Goal: Transaction & Acquisition: Register for event/course

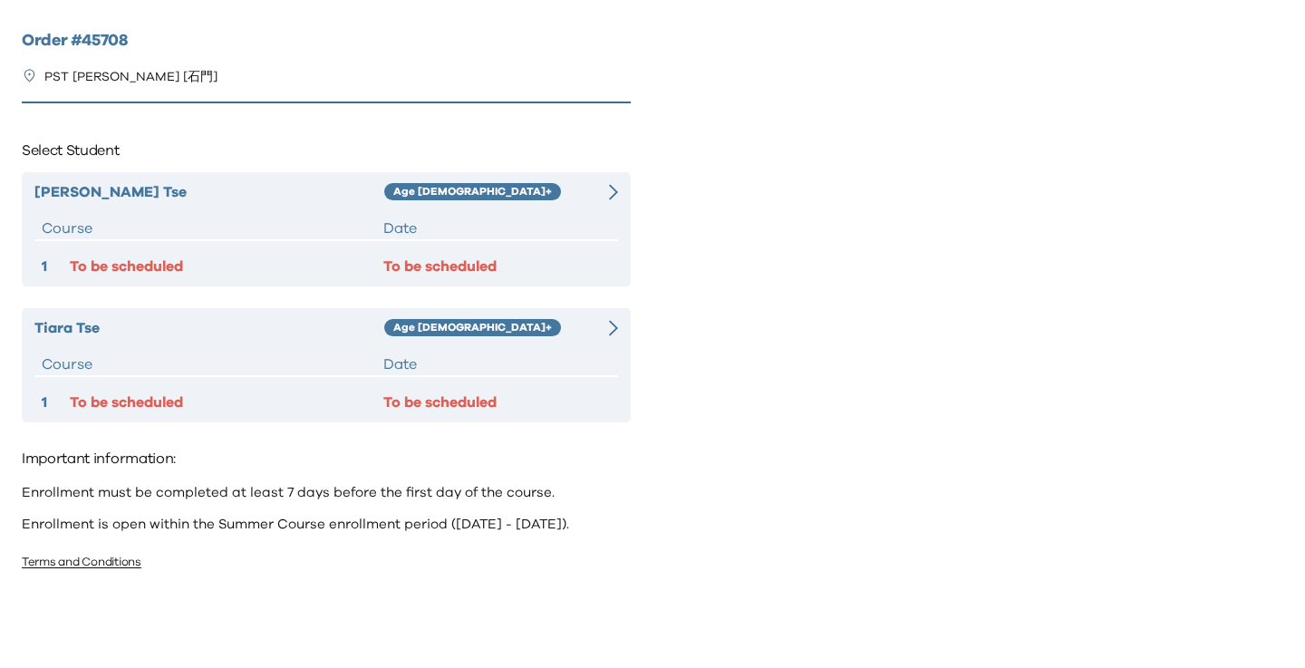
click at [199, 252] on div "[PERSON_NAME] Age [DEMOGRAPHIC_DATA]+ Course Date 1 To be scheduled To be sched…" at bounding box center [326, 229] width 609 height 114
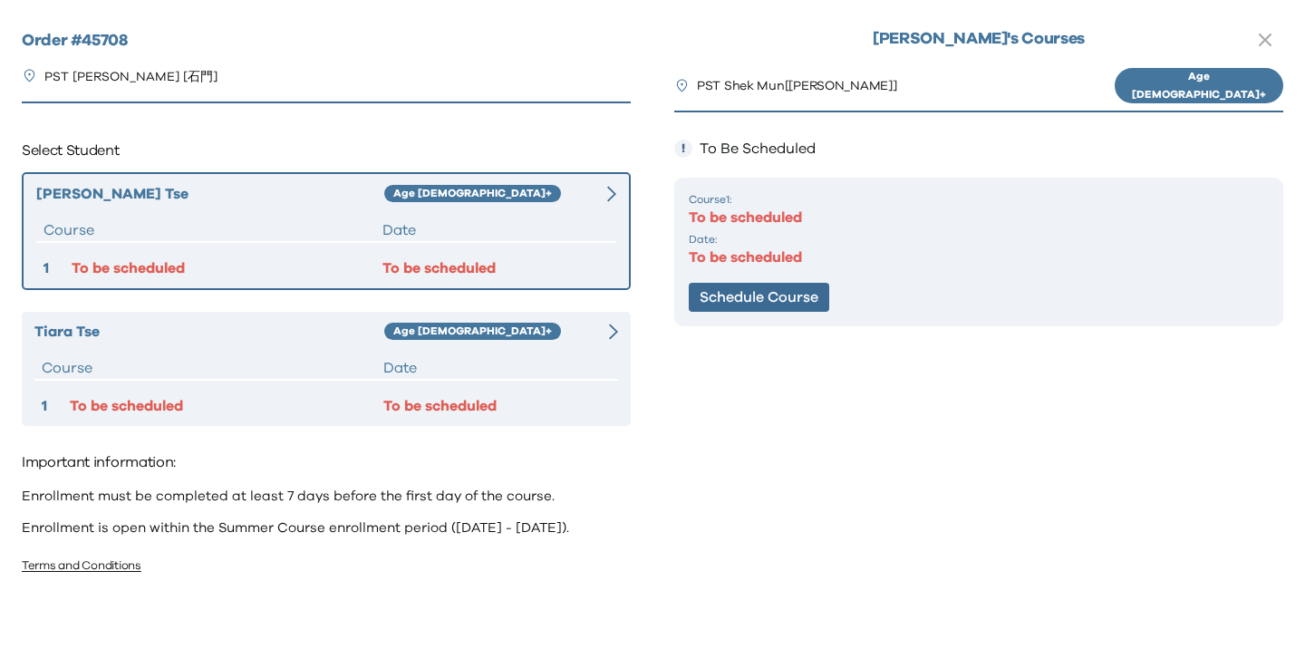
click at [728, 276] on div "Course 1 : To be scheduled Date: To be scheduled Schedule Course" at bounding box center [978, 252] width 609 height 149
click at [740, 294] on button "Schedule Course" at bounding box center [759, 297] width 140 height 29
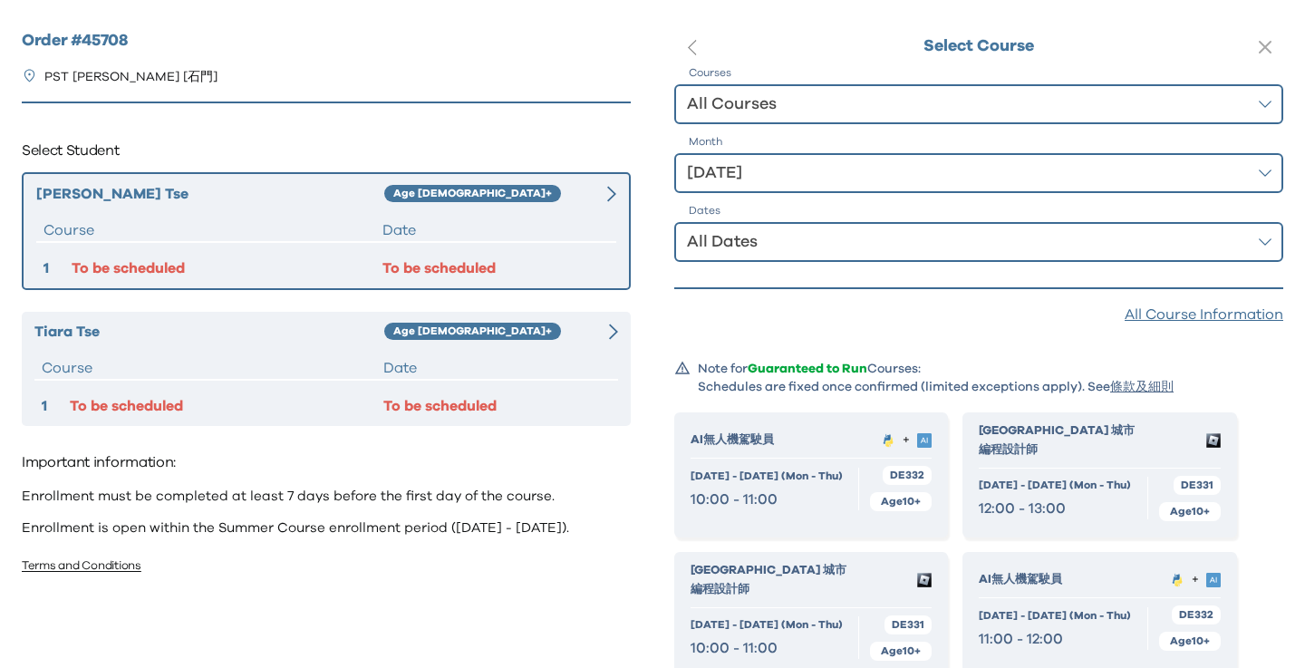
click at [808, 252] on div "All Dates" at bounding box center [966, 241] width 558 height 25
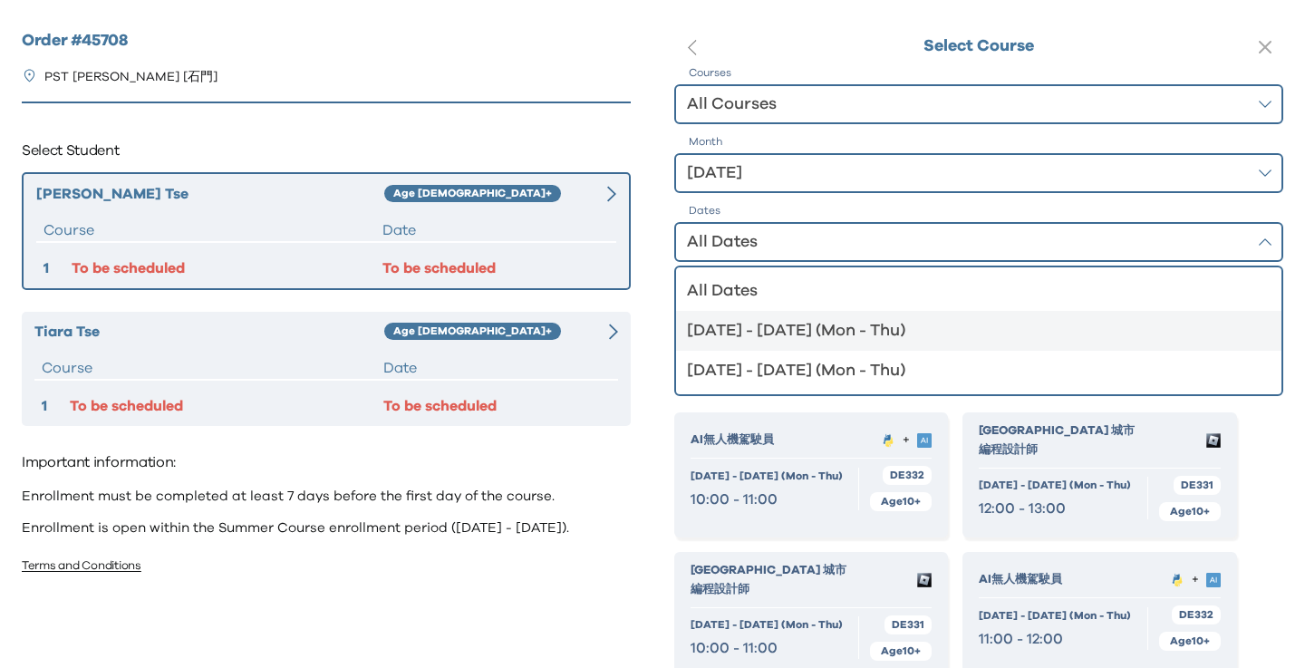
click at [789, 323] on div "[DATE] - [DATE] (Mon - Thu)" at bounding box center [968, 330] width 562 height 25
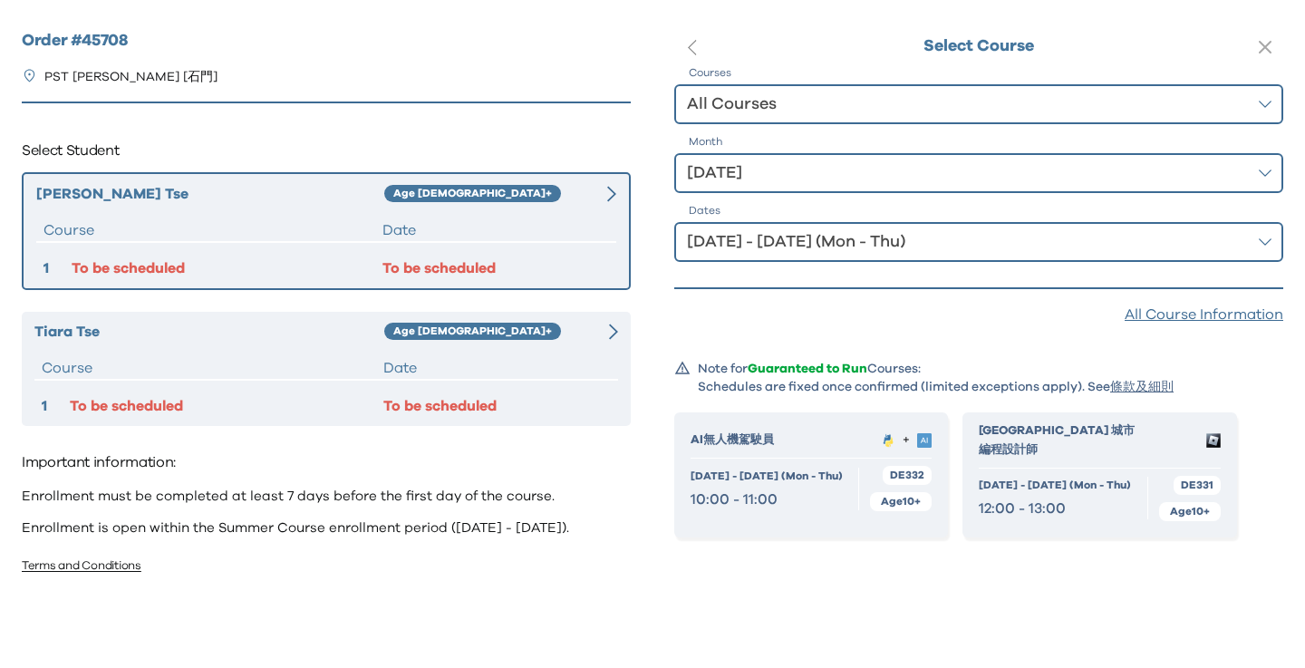
click at [1120, 477] on div "[DATE] - [DATE] (Mon - Thu) 12:00 - 13:00" at bounding box center [1063, 498] width 169 height 43
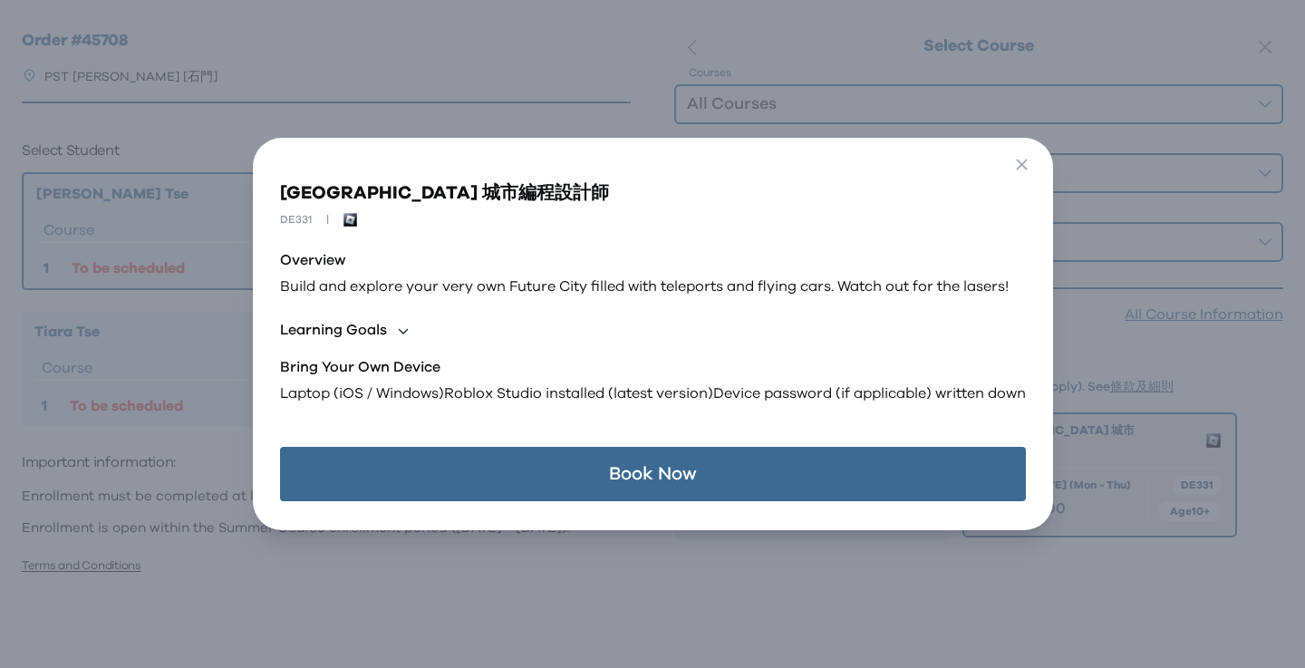
click at [771, 473] on button "Book Now" at bounding box center [653, 474] width 746 height 54
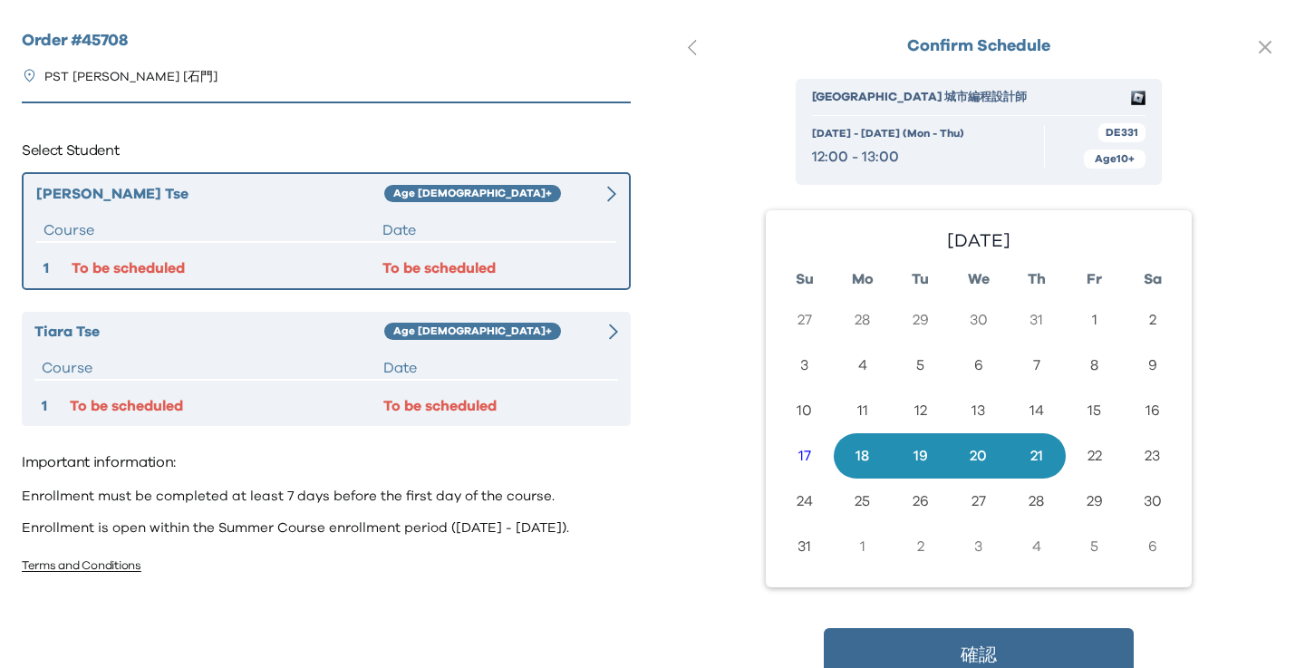
scroll to position [50, 0]
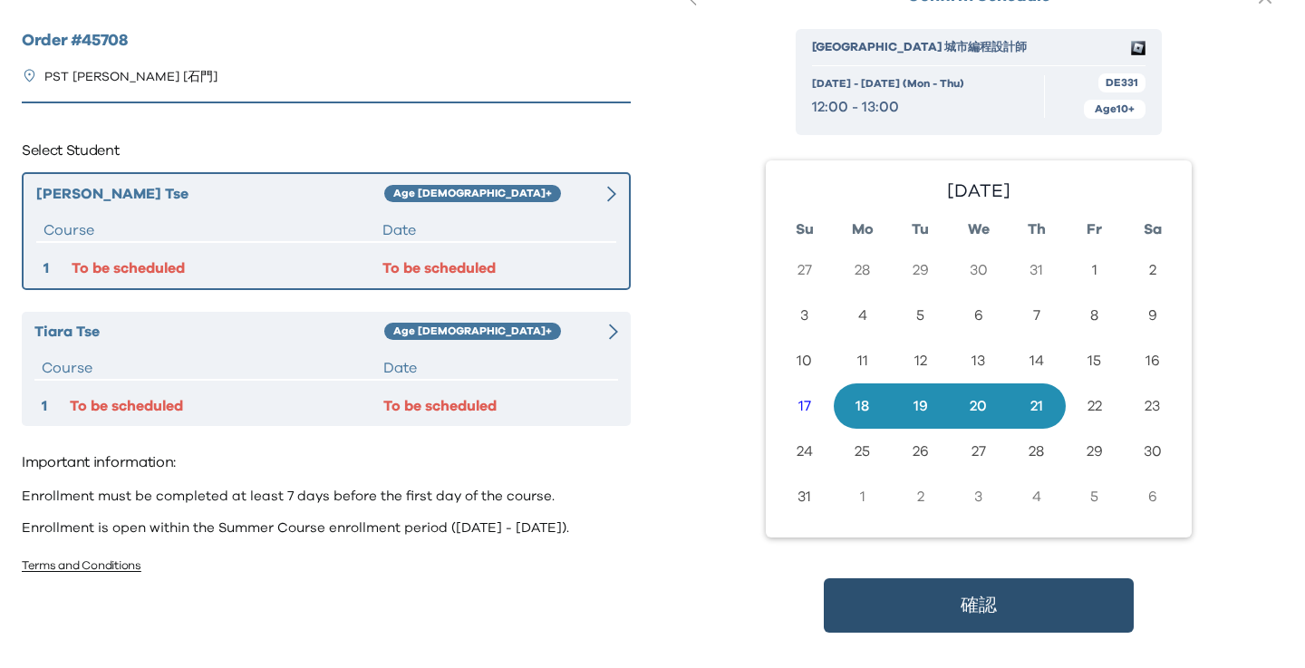
click at [941, 604] on button "確認" at bounding box center [979, 605] width 310 height 54
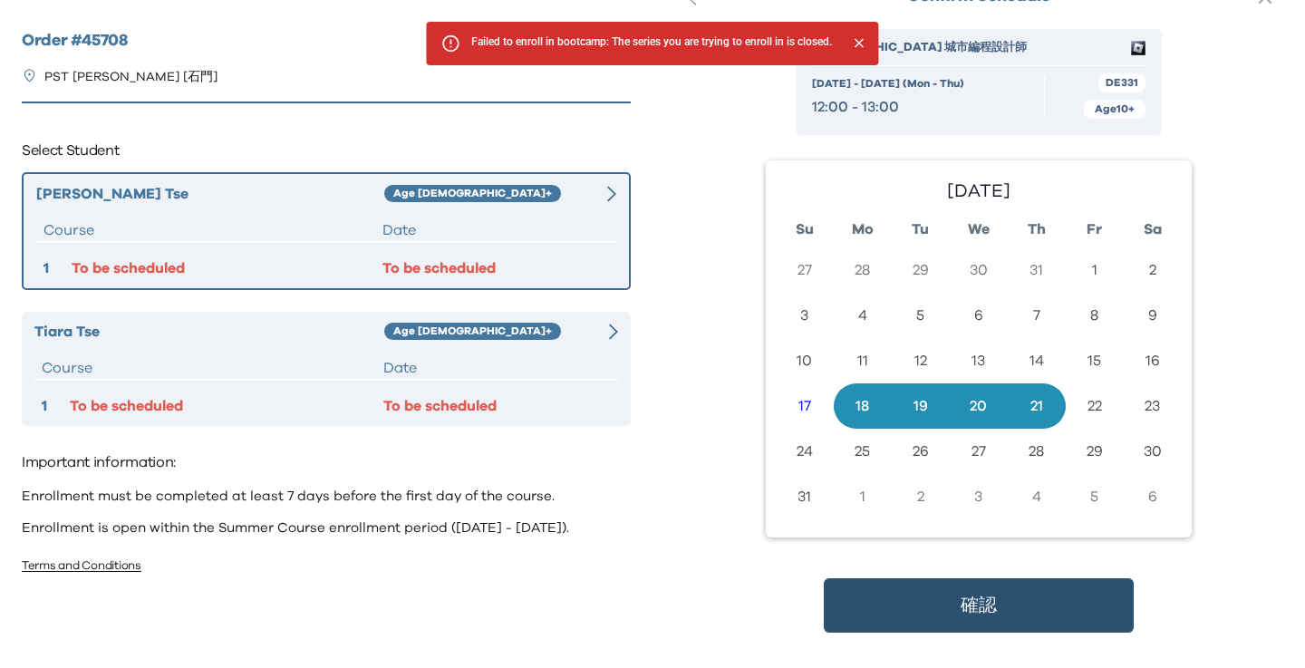
click at [1021, 602] on button "確認" at bounding box center [979, 605] width 310 height 54
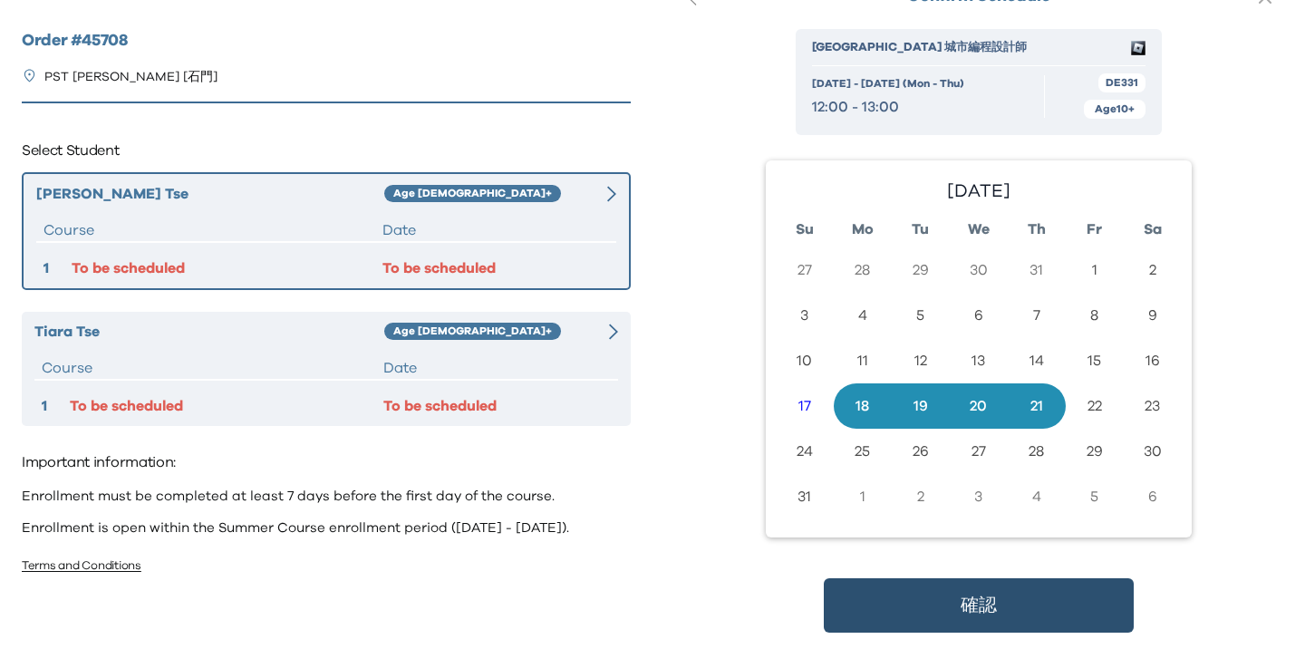
scroll to position [0, 0]
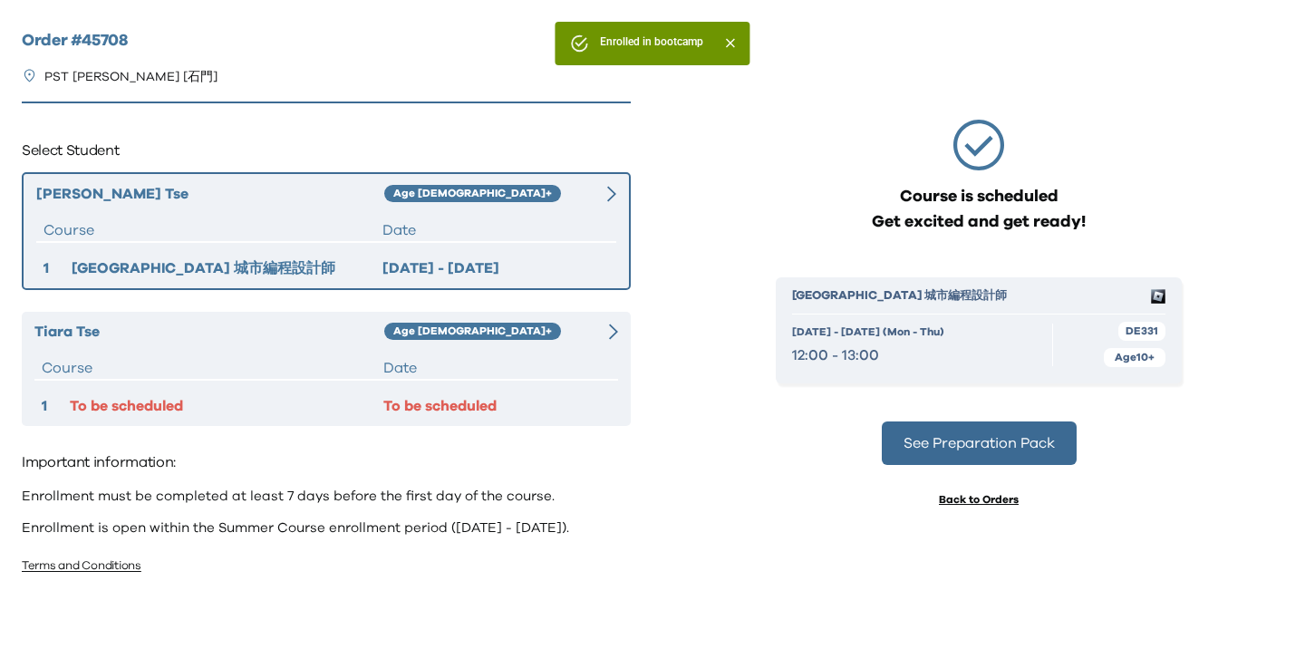
click at [409, 379] on hr at bounding box center [326, 380] width 584 height 2
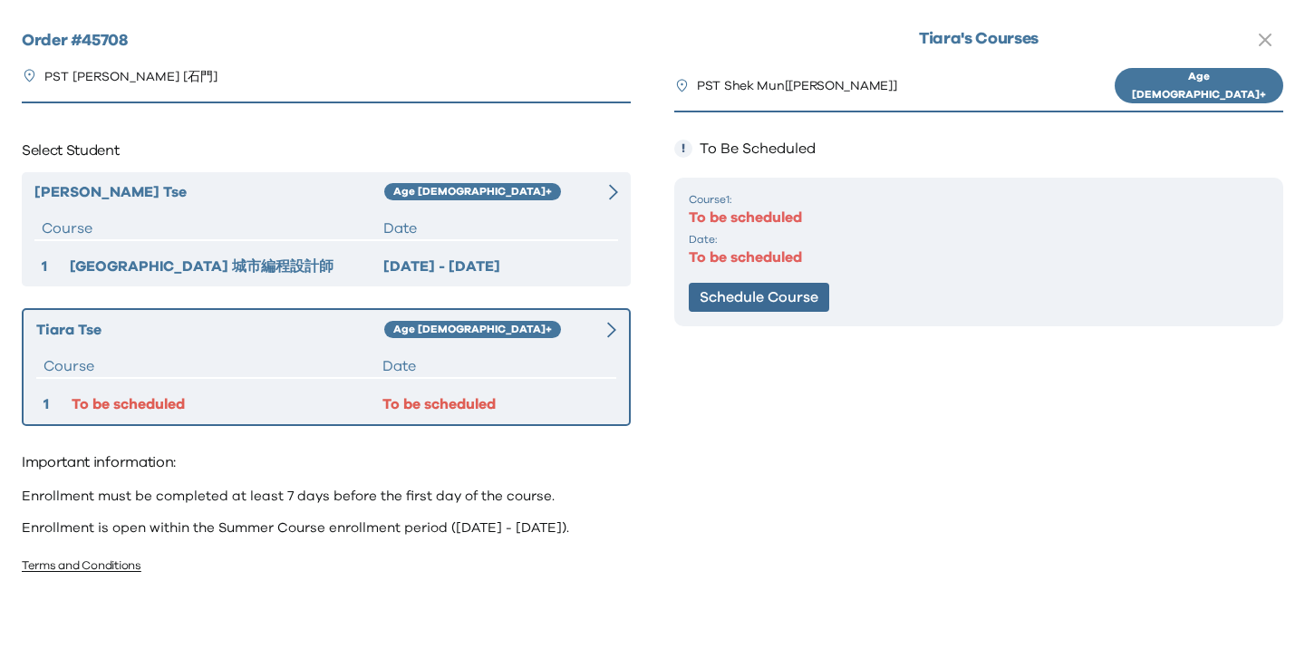
click at [795, 314] on div "Course 1 : To be scheduled Date: To be scheduled Schedule Course" at bounding box center [978, 252] width 609 height 149
click at [788, 304] on button "Schedule Course" at bounding box center [759, 297] width 140 height 29
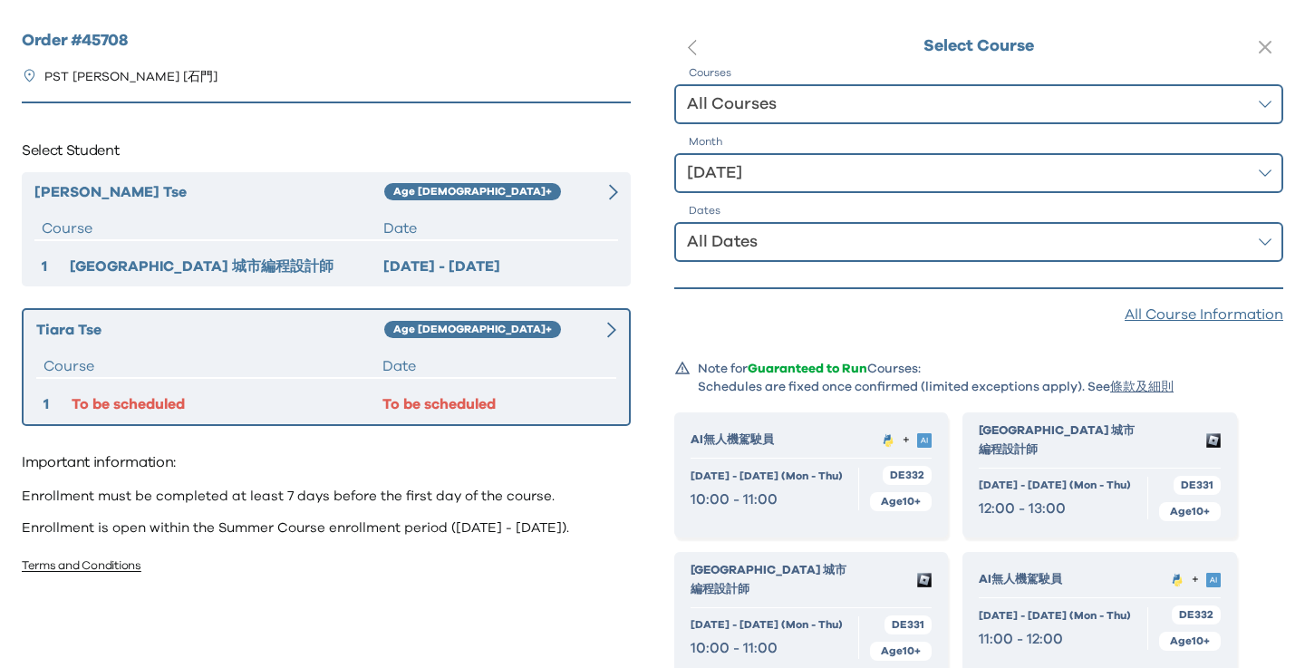
click at [1101, 441] on div "[GEOGRAPHIC_DATA] 城市編程設計師 +" at bounding box center [1099, 444] width 241 height 47
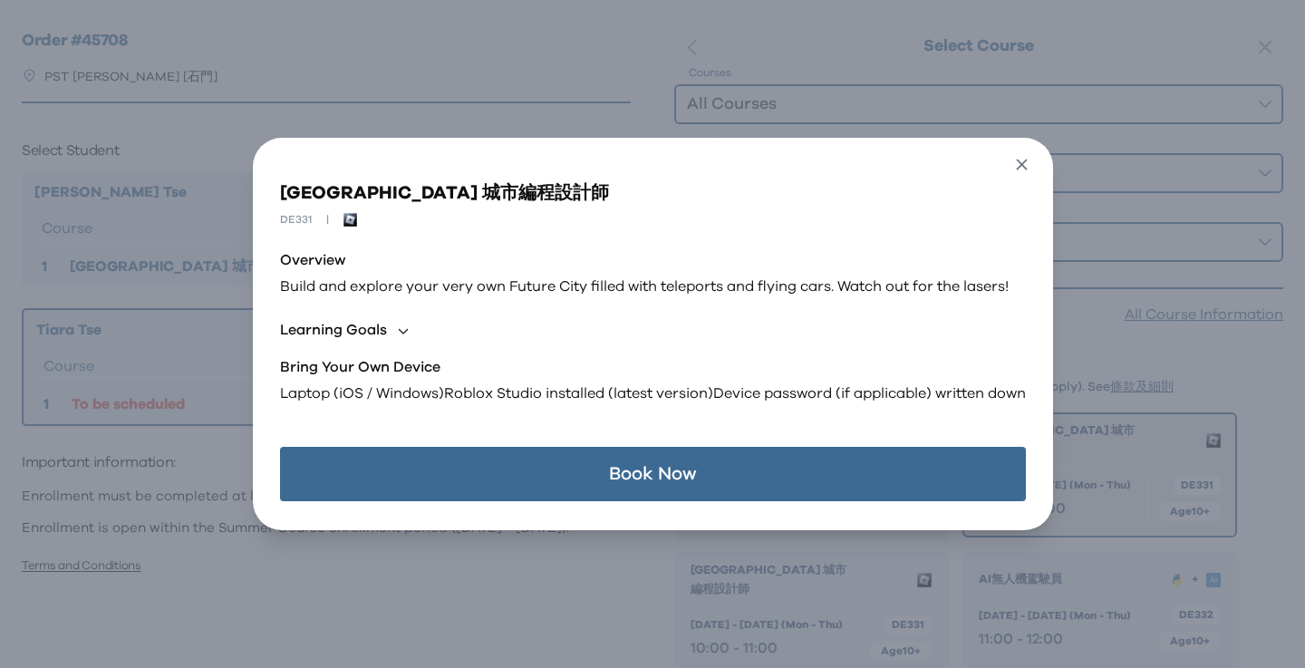
click at [1025, 170] on icon "button" at bounding box center [1021, 164] width 19 height 19
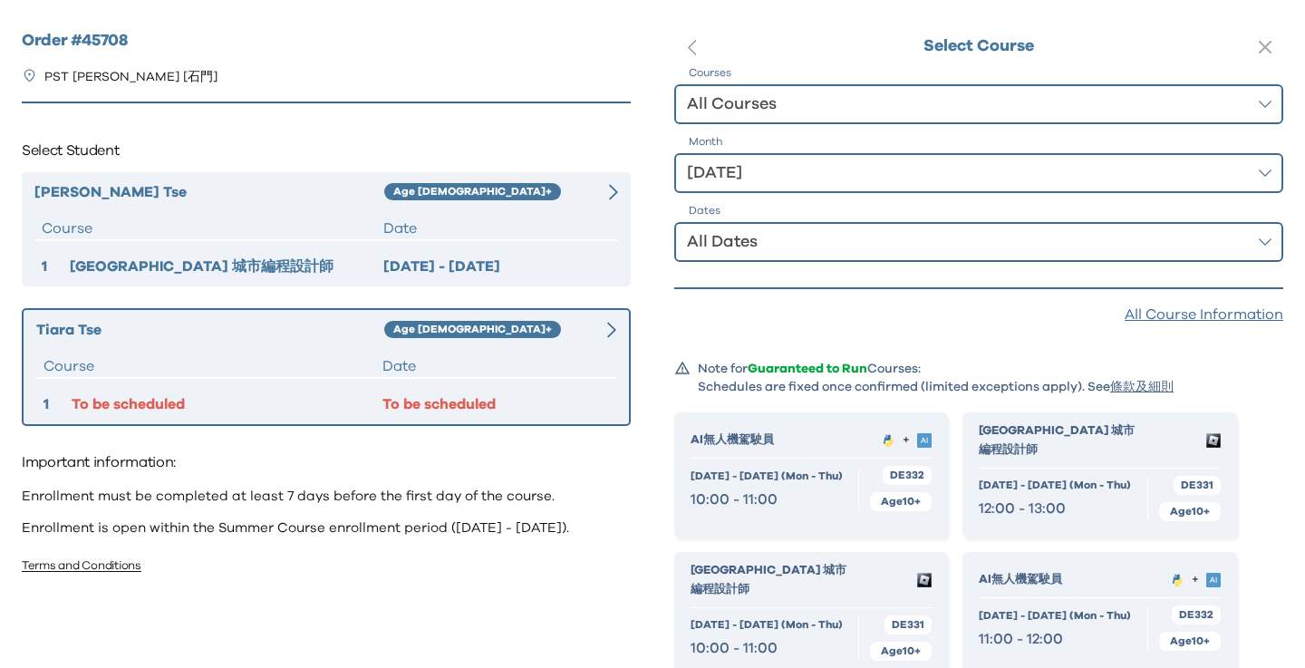
click at [1069, 454] on div "[GEOGRAPHIC_DATA] 城市編程設計師 + [DATE] - [DATE] (Mon - Thu) 12:00 - 13:00 DE331 Age…" at bounding box center [1099, 471] width 241 height 100
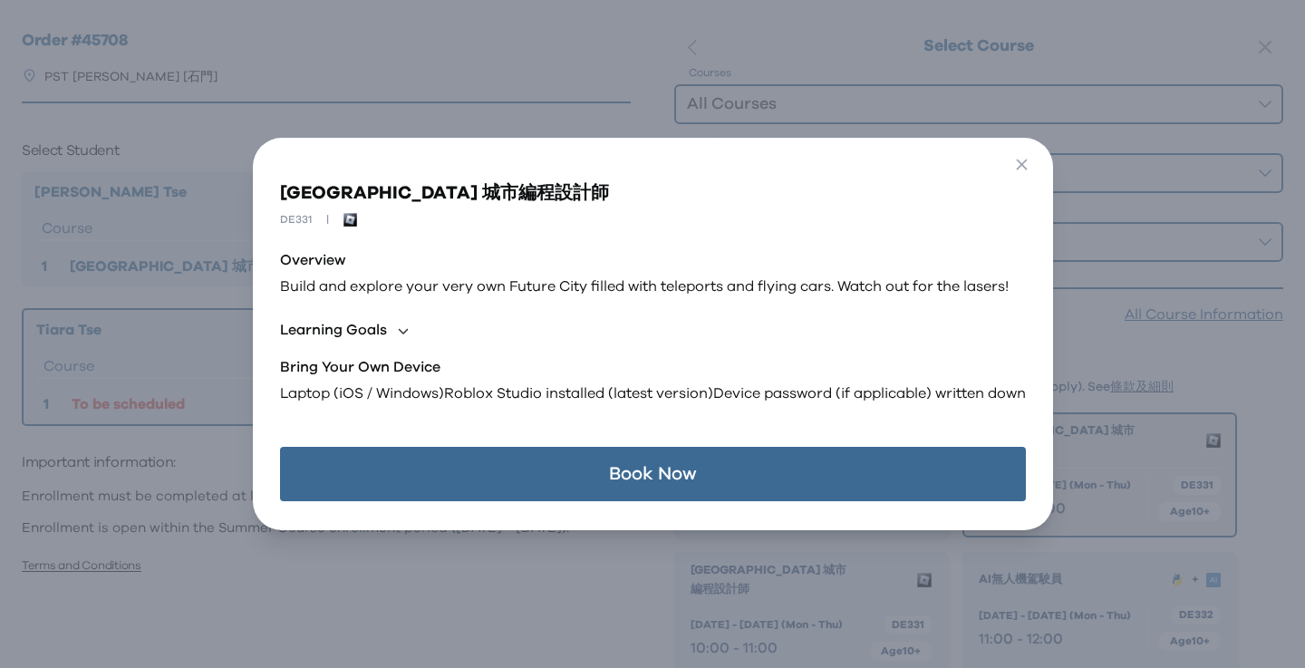
click at [866, 460] on button "Book Now" at bounding box center [653, 474] width 746 height 54
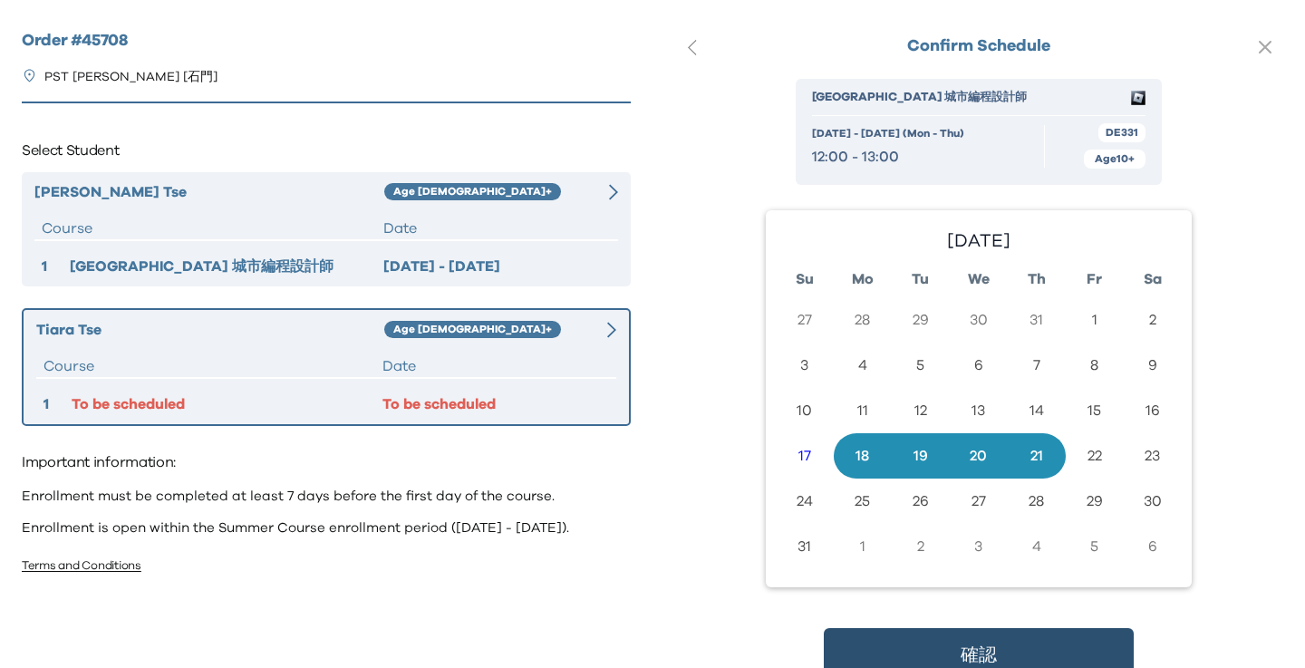
click at [928, 645] on button "確認" at bounding box center [979, 655] width 310 height 54
